Goal: Check status: Check status

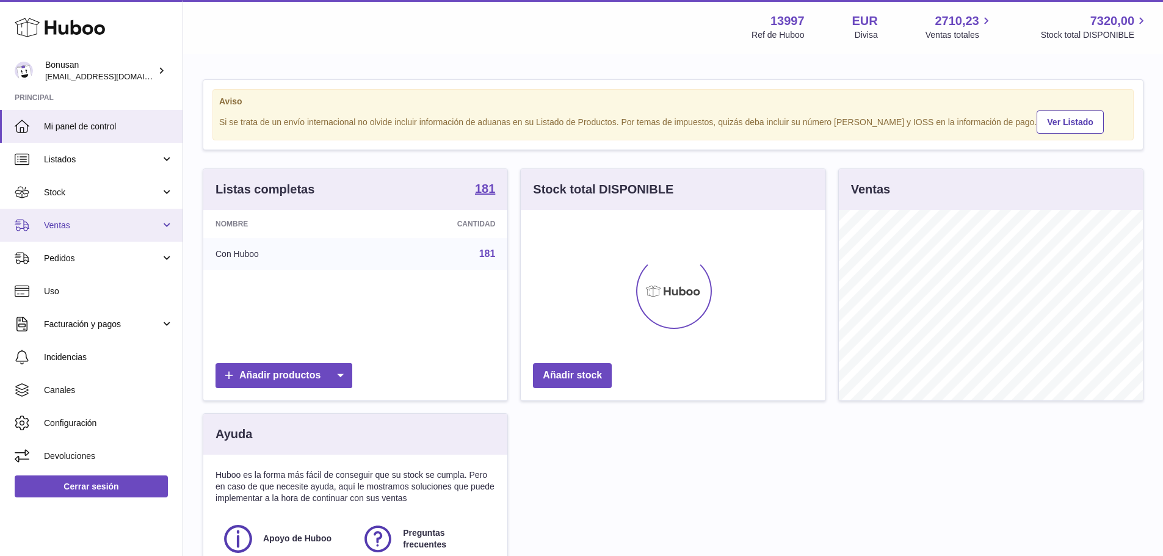
scroll to position [191, 305]
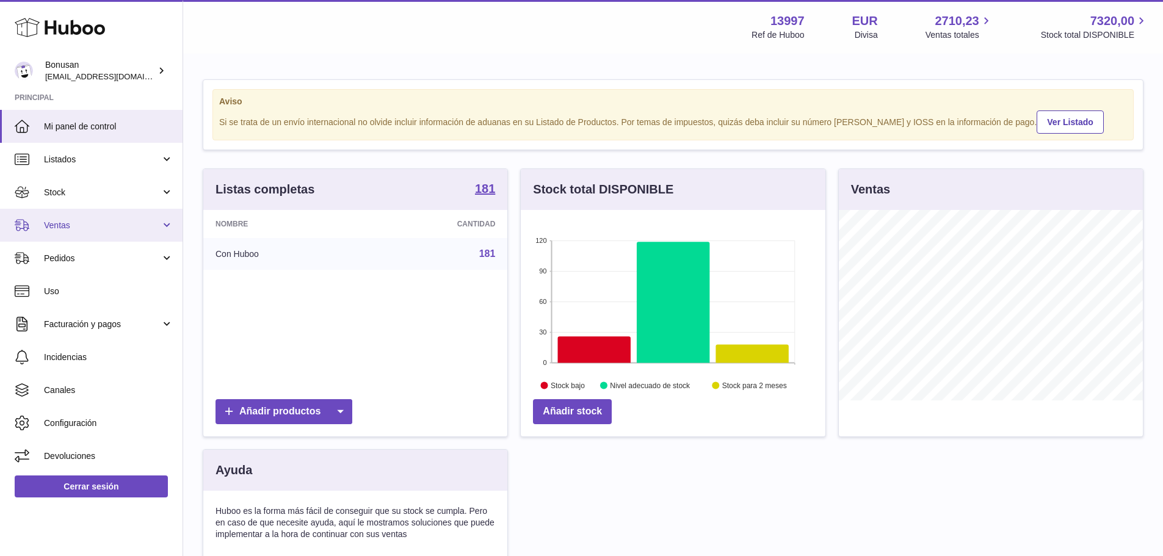
click at [89, 231] on span "Ventas" at bounding box center [102, 226] width 117 height 12
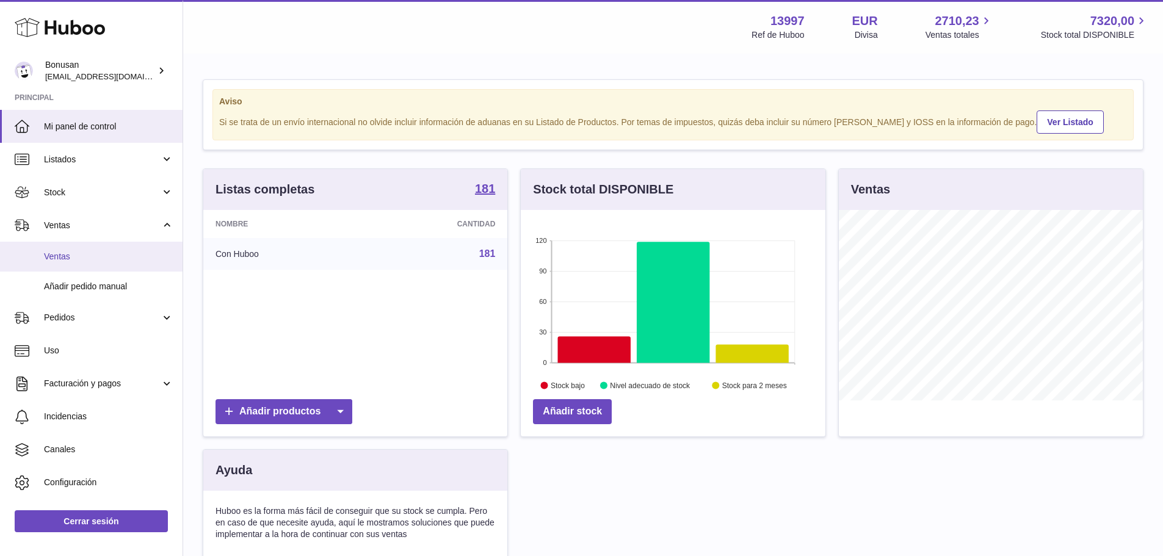
click at [85, 264] on link "Ventas" at bounding box center [91, 257] width 183 height 30
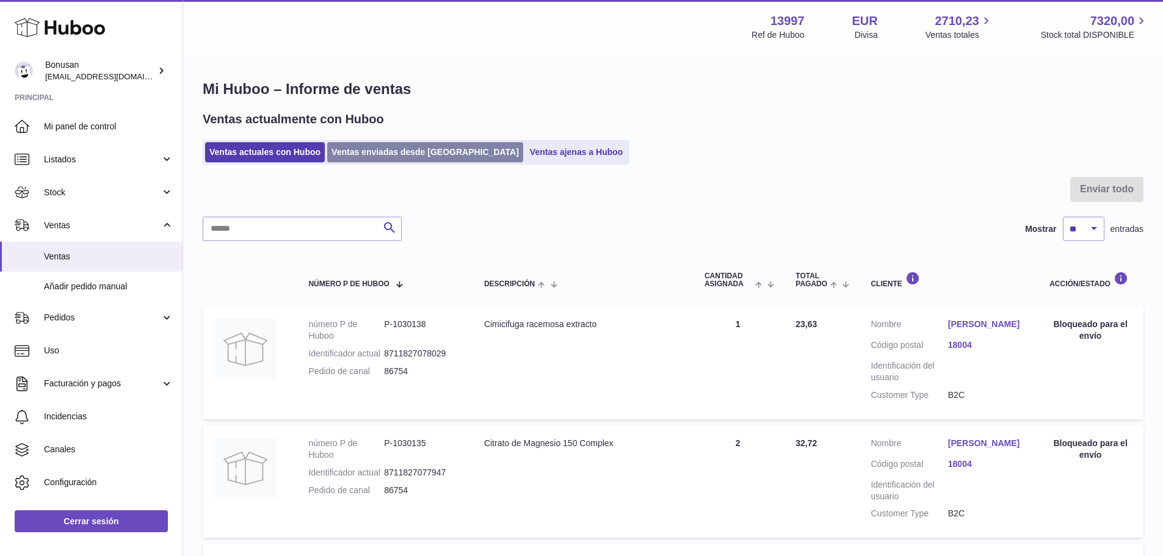
click at [396, 148] on link "Ventas enviadas desde [GEOGRAPHIC_DATA]" at bounding box center [425, 152] width 196 height 20
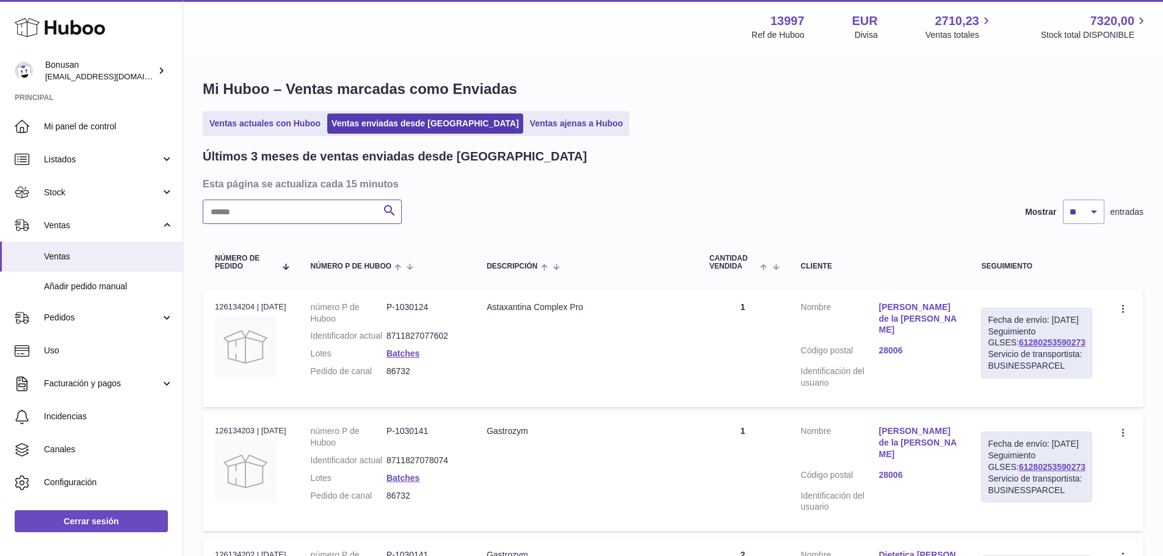
click at [333, 217] on input "text" at bounding box center [302, 212] width 199 height 24
paste input "**********"
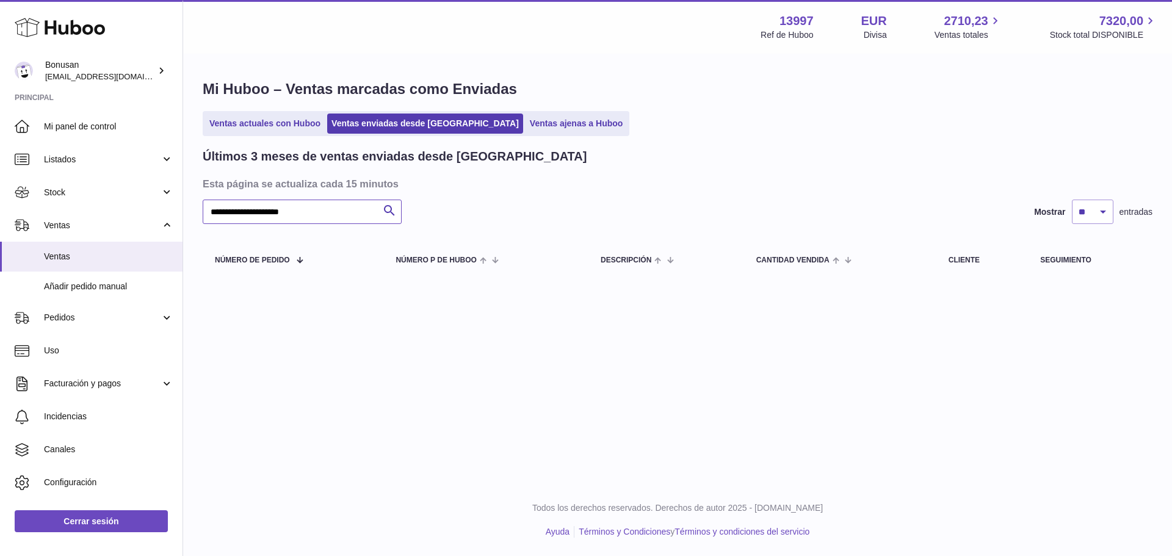
click at [270, 213] on input "**********" at bounding box center [302, 212] width 199 height 24
drag, startPoint x: 187, startPoint y: 207, endPoint x: 0, endPoint y: 200, distance: 187.0
click at [0, 200] on div "Huboo Bonusan internalAdmin-13997@internal.huboo.com Principal Mi panel de cont…" at bounding box center [586, 278] width 1172 height 556
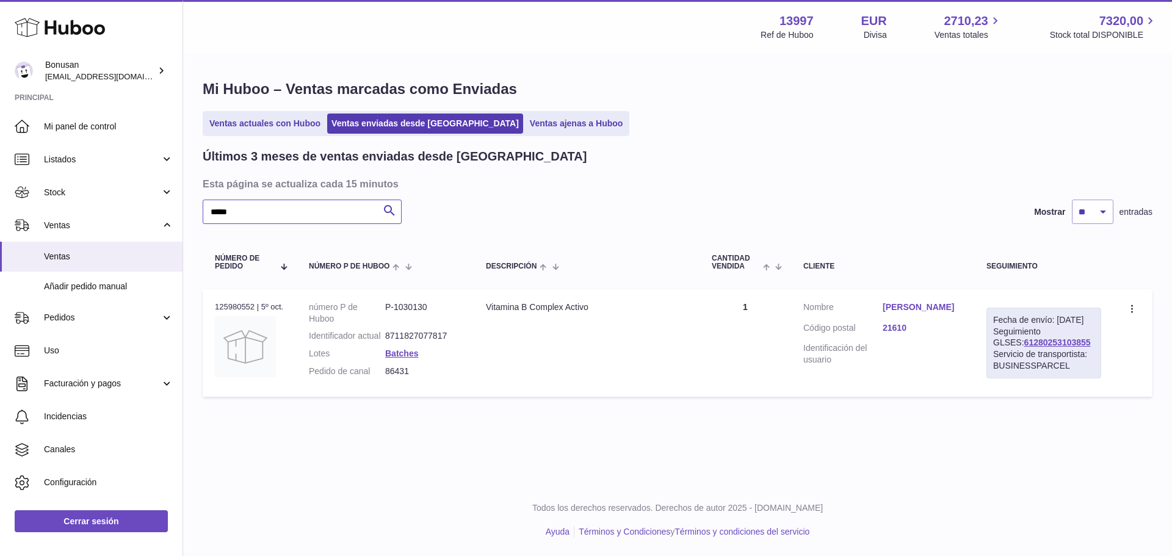
type input "*****"
drag, startPoint x: 1071, startPoint y: 358, endPoint x: 994, endPoint y: 358, distance: 77.6
click at [994, 358] on div "Fecha de envío: 6º oct. 2025 Seguimiento GLSES: 61280253103855 Servicio de tran…" at bounding box center [1044, 343] width 115 height 71
copy link "61280253103855"
drag, startPoint x: 420, startPoint y: 383, endPoint x: 390, endPoint y: 382, distance: 29.9
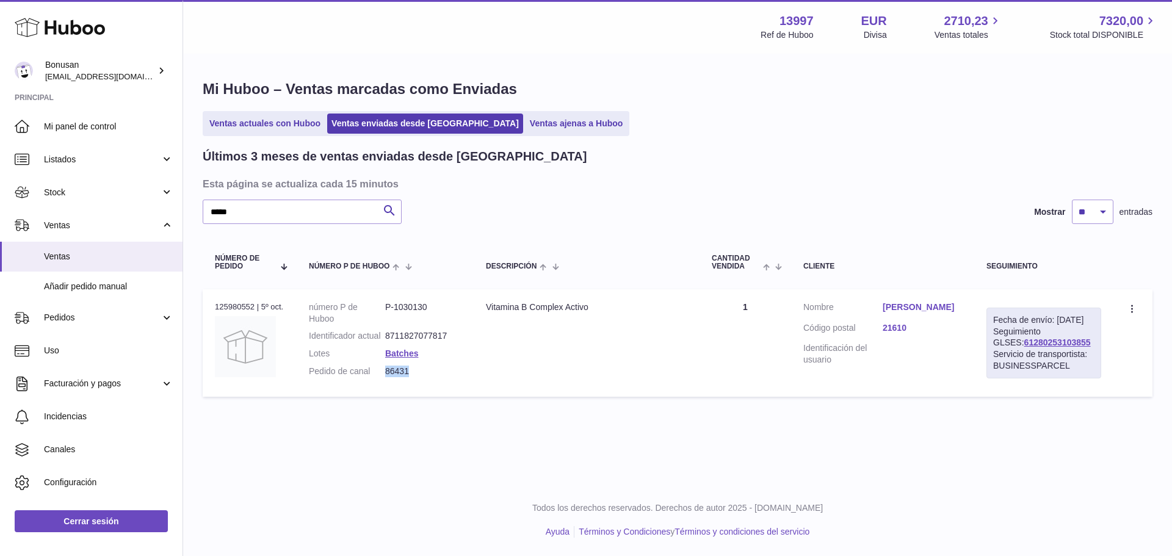
click at [390, 377] on dd "86431" at bounding box center [423, 372] width 76 height 12
copy dd "86431"
click at [940, 310] on link "Santiago Benitez Rocío" at bounding box center [922, 308] width 79 height 12
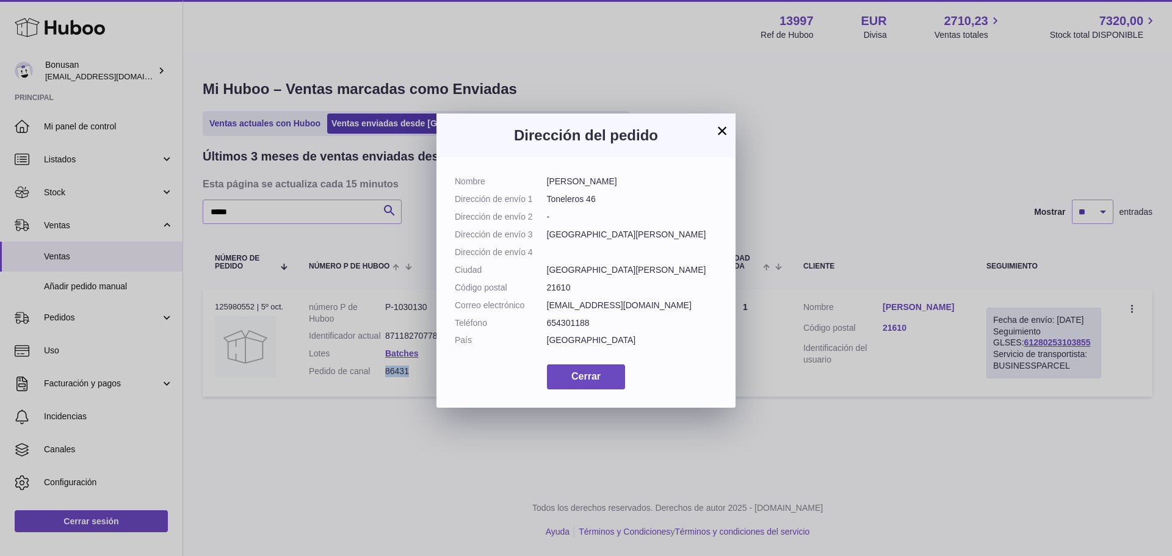
drag, startPoint x: 643, startPoint y: 182, endPoint x: 544, endPoint y: 187, distance: 99.0
click at [544, 187] on dl "Nombre Santiago Benitez Rocío Dirección de envío 1 Toneleros 46 Dirección de en…" at bounding box center [586, 264] width 263 height 176
copy dl "Santiago Benitez Rocío"
